Goal: Book appointment/travel/reservation

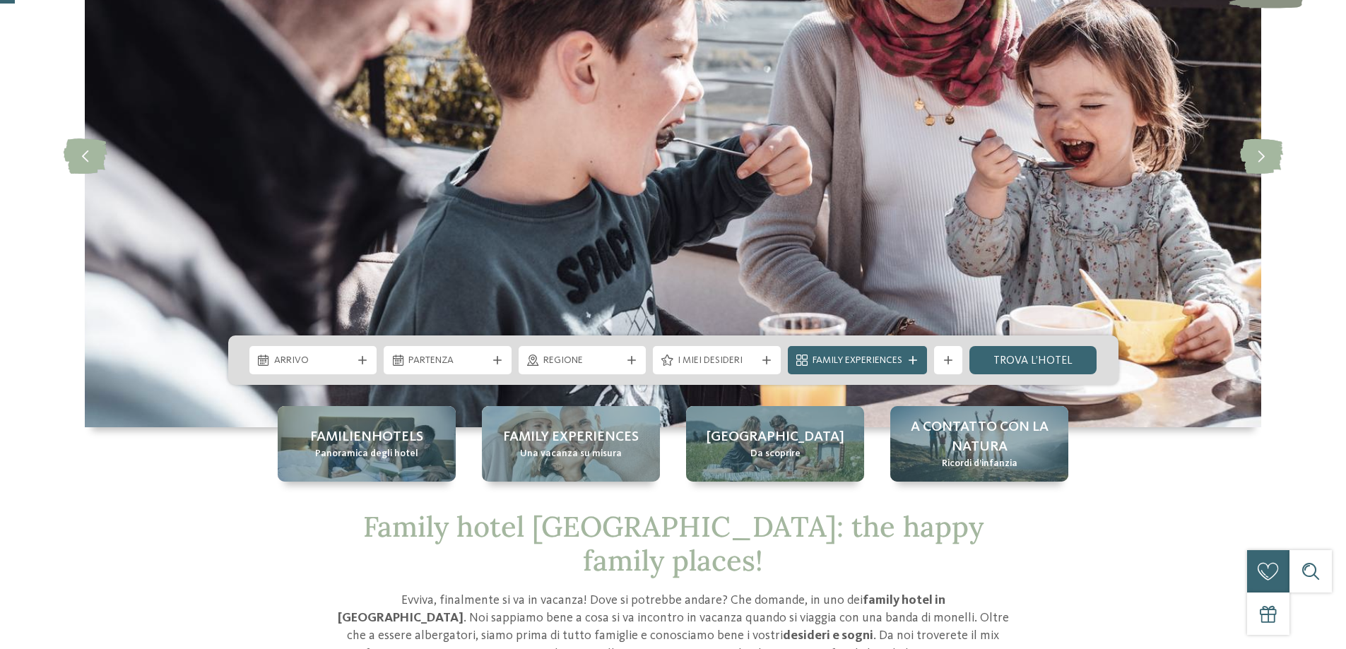
scroll to position [212, 0]
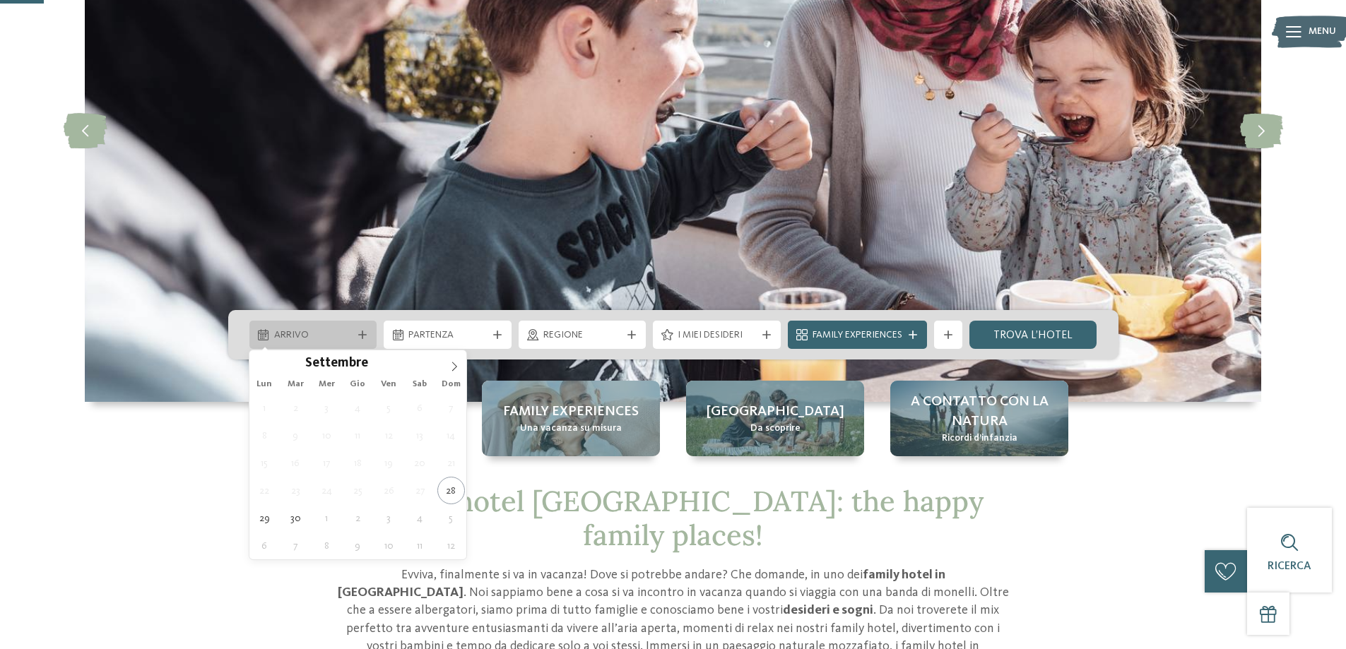
click at [346, 331] on span "Arrivo" at bounding box center [313, 335] width 78 height 14
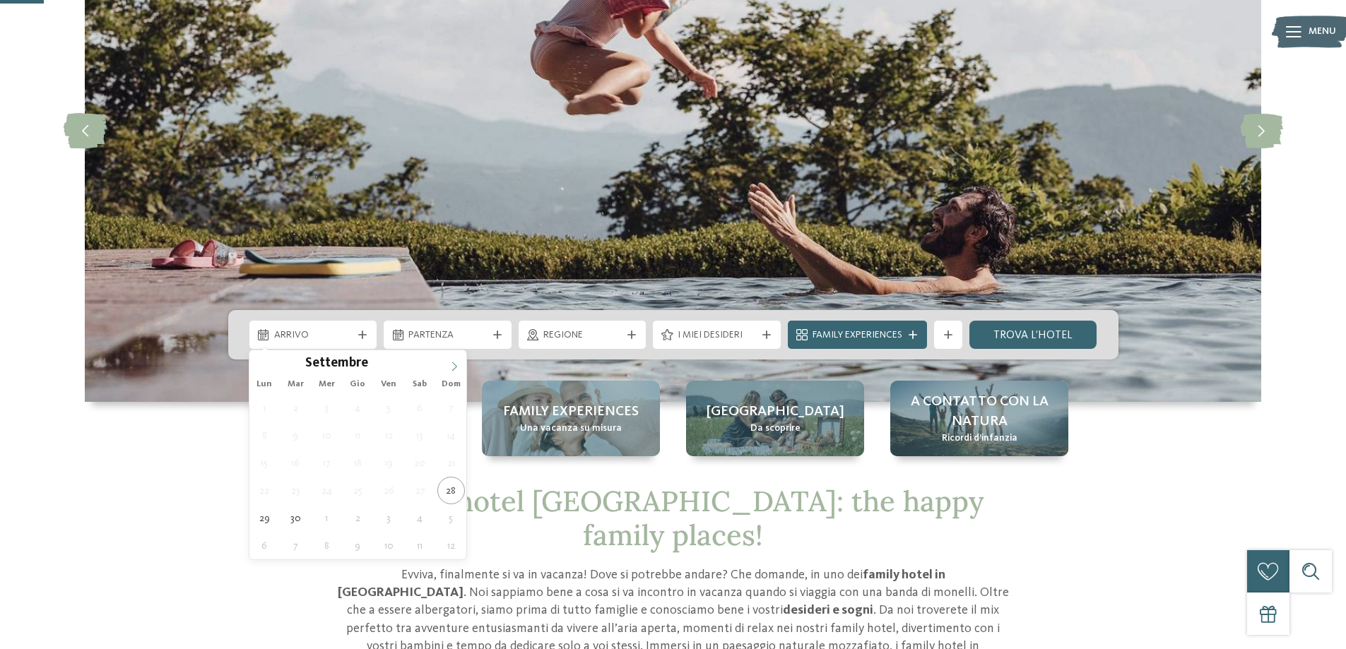
click at [456, 364] on icon at bounding box center [454, 367] width 10 height 10
click at [452, 362] on icon at bounding box center [454, 367] width 10 height 10
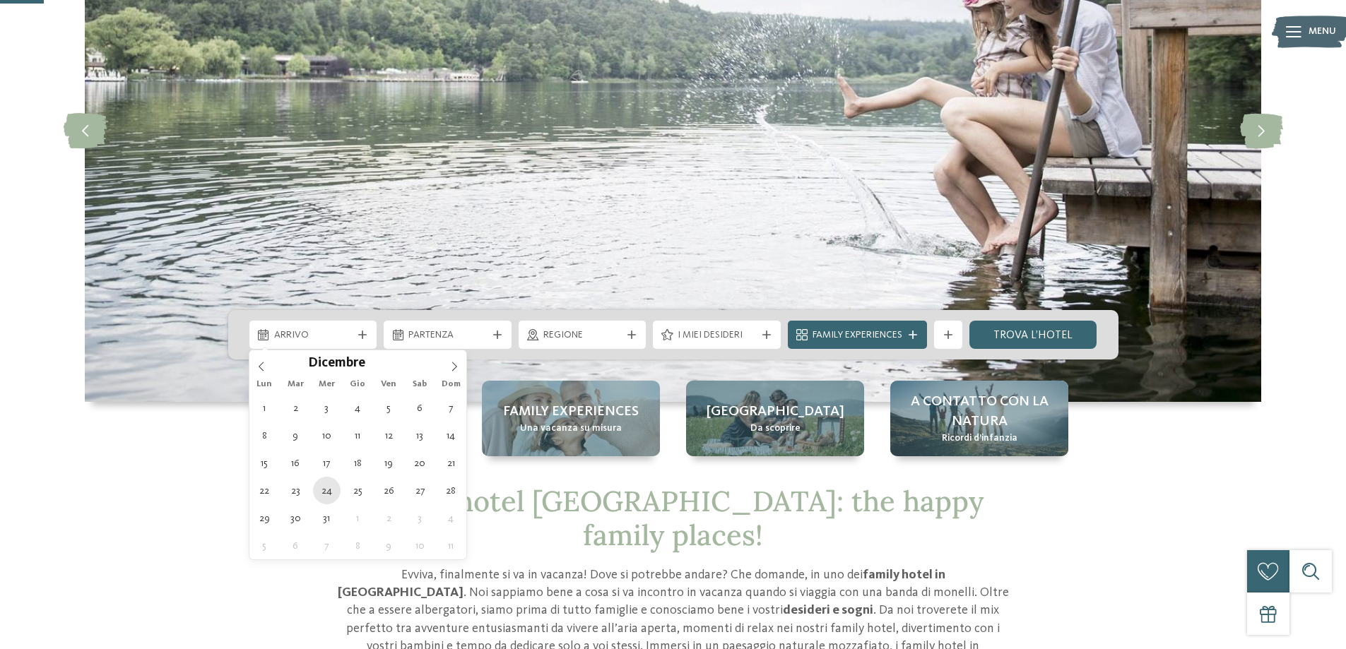
type div "[DATE]"
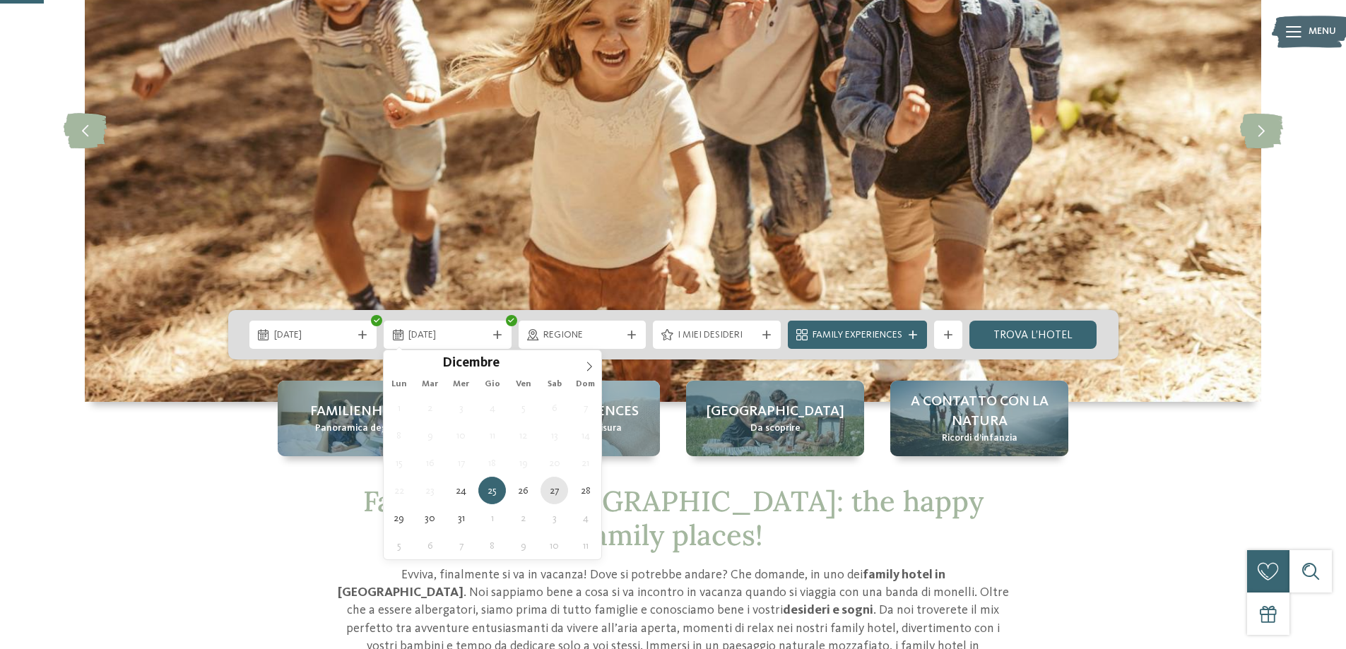
type div "[DATE]"
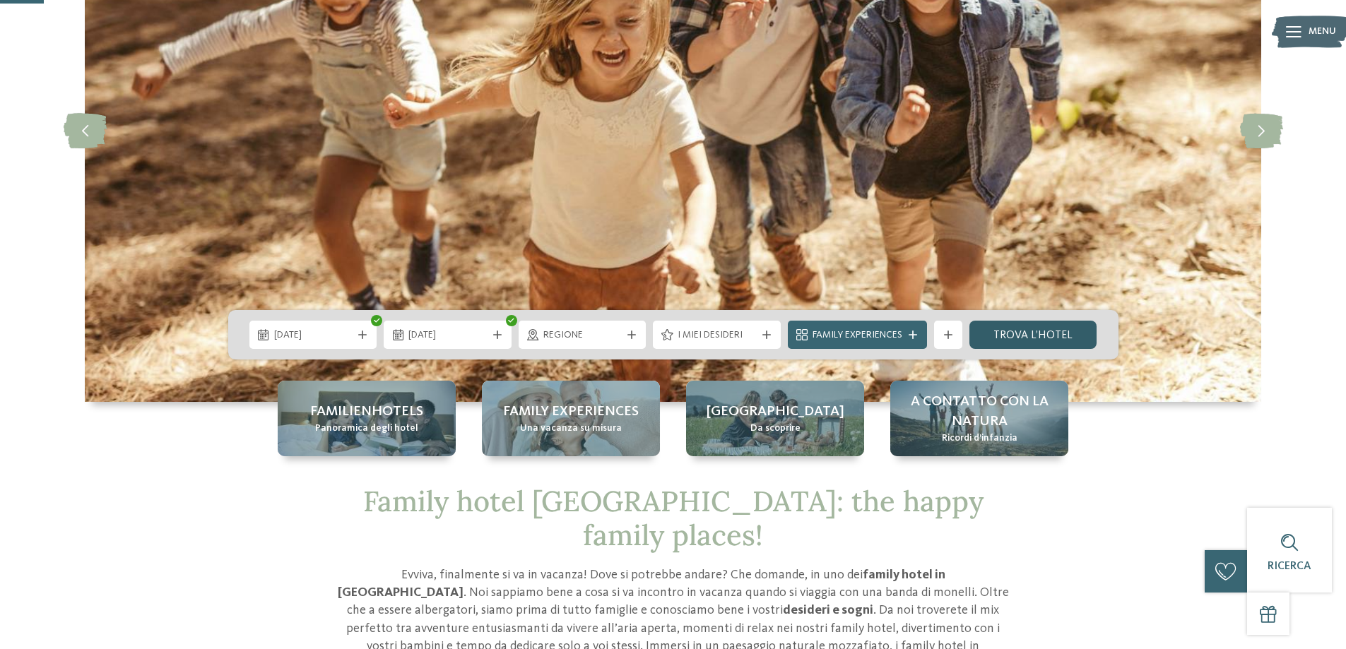
click at [1039, 338] on link "trova l’hotel" at bounding box center [1033, 335] width 128 height 28
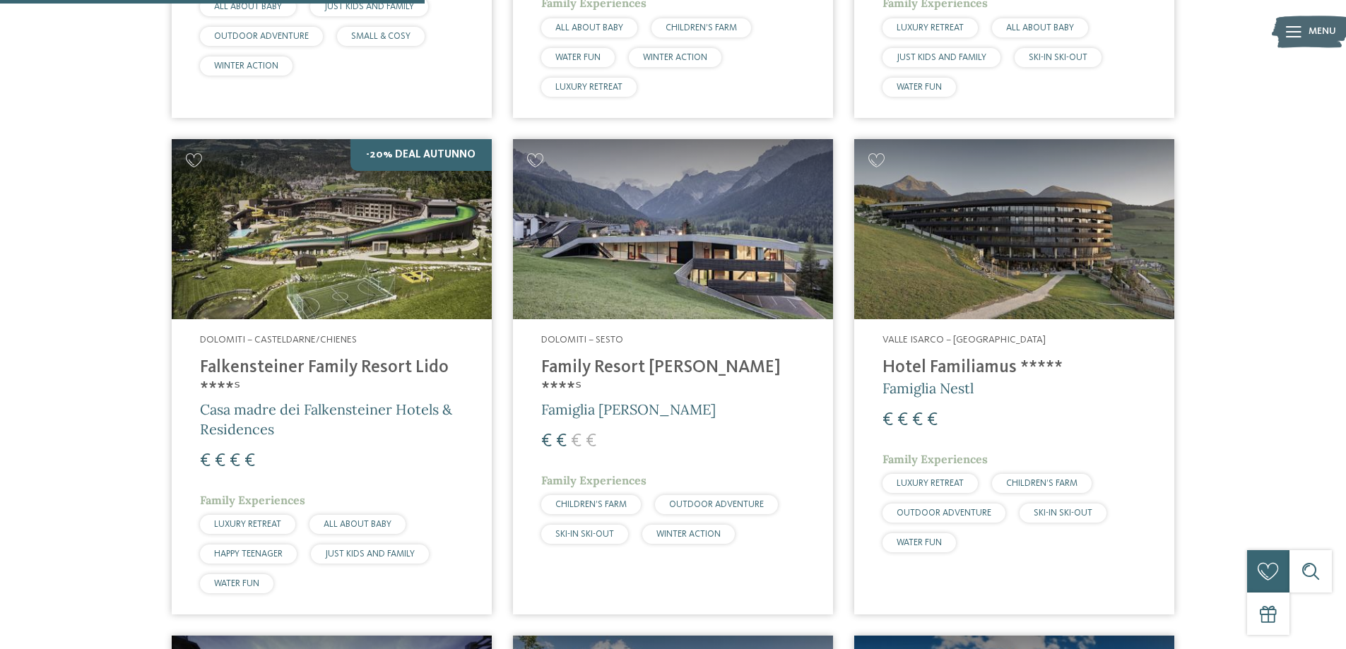
scroll to position [958, 0]
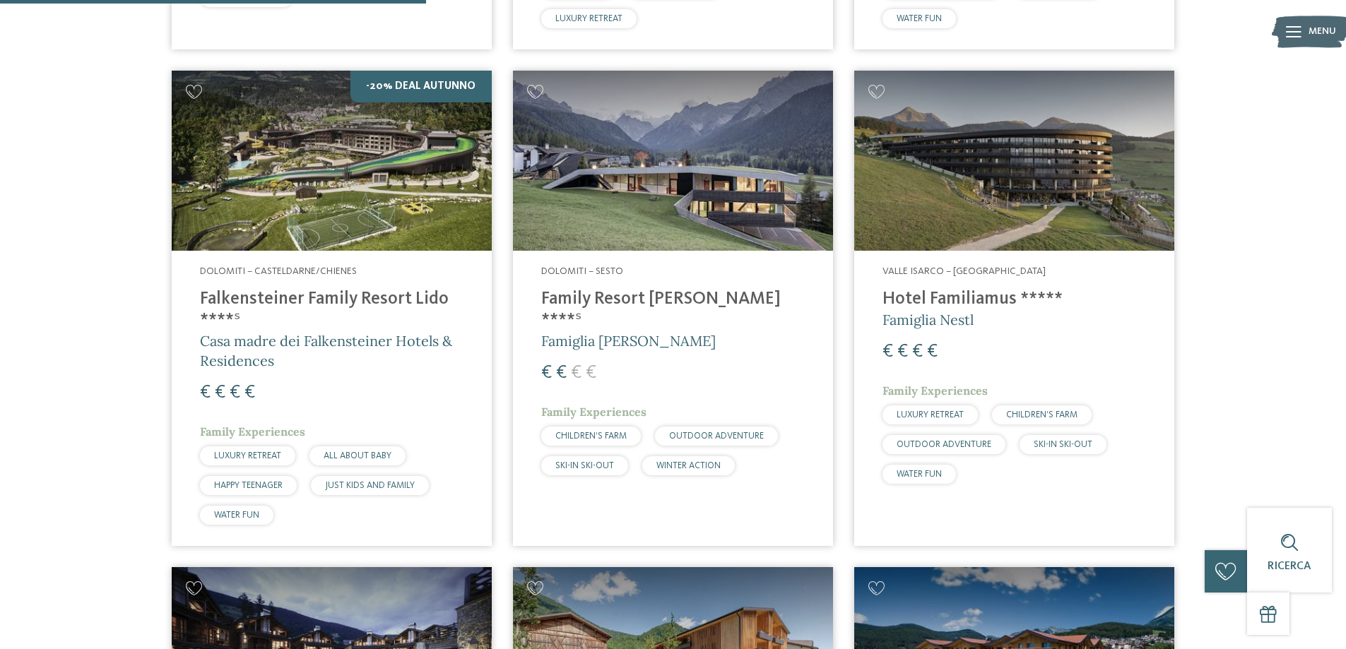
click at [303, 298] on h4 "Falkensteiner Family Resort Lido ****ˢ" at bounding box center [331, 310] width 263 height 42
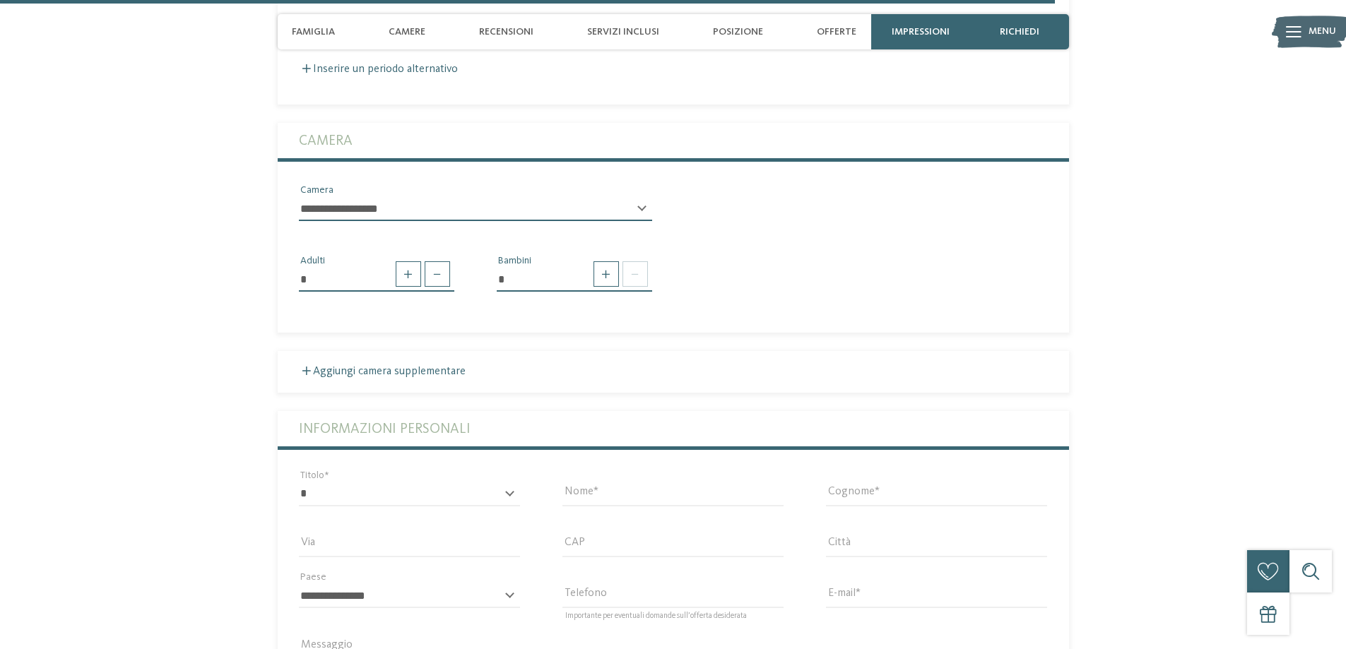
scroll to position [3815, 0]
